Goal: Task Accomplishment & Management: Manage account settings

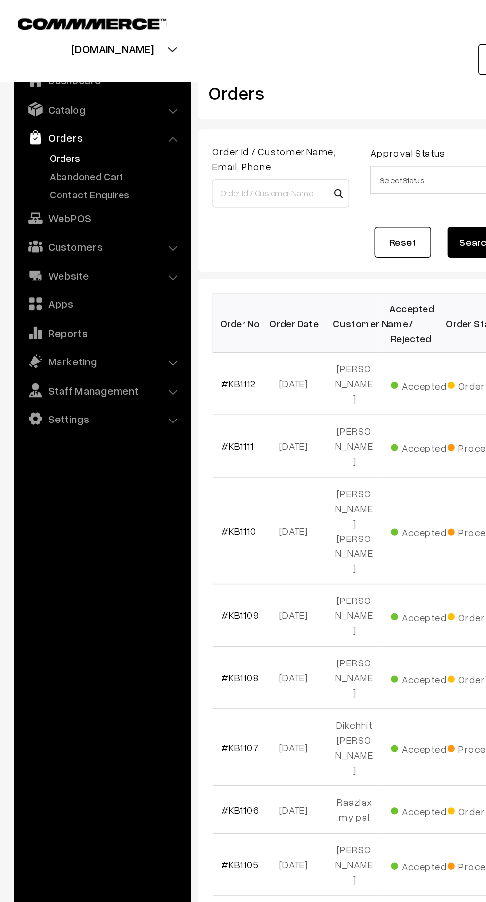
click at [78, 126] on link "Abandoned Cart" at bounding box center [81, 123] width 98 height 10
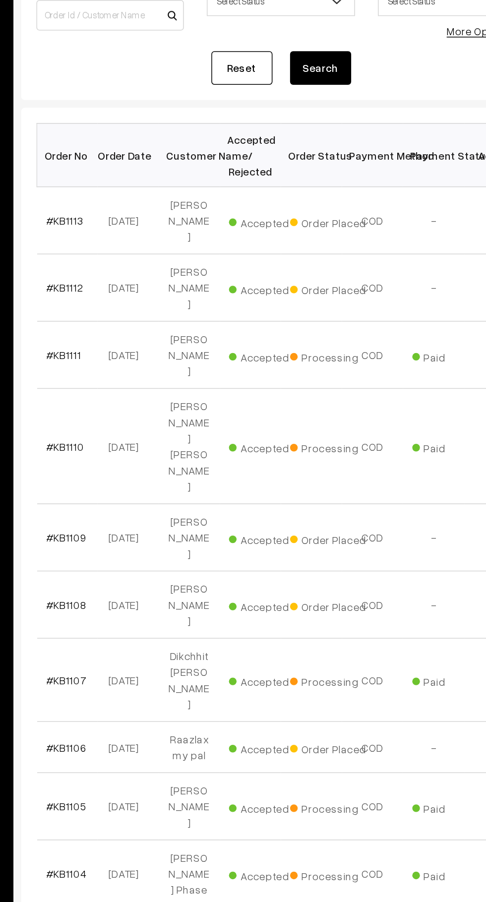
click at [175, 264] on link "#KB1113" at bounding box center [167, 268] width 24 height 8
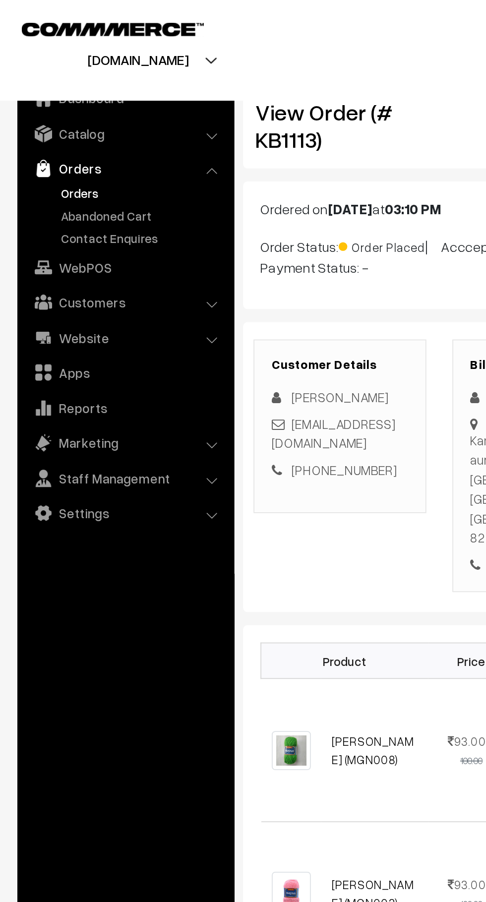
click at [87, 126] on link "Abandoned Cart" at bounding box center [81, 123] width 98 height 10
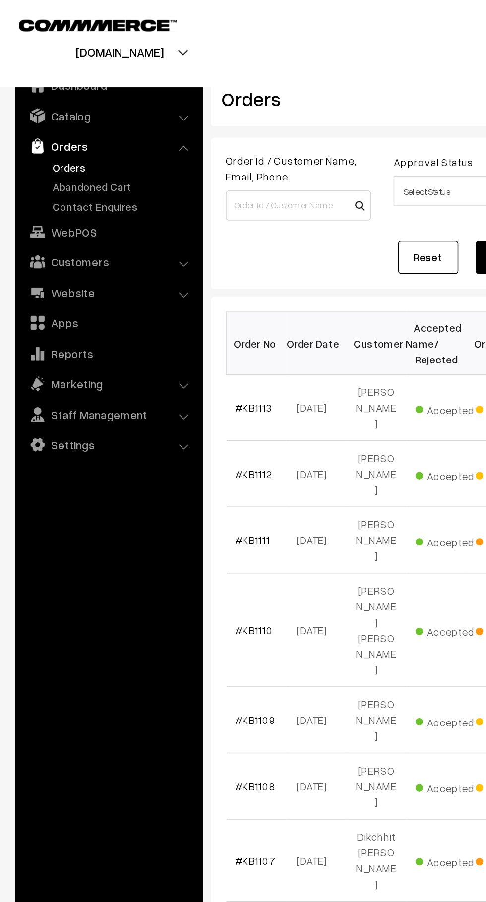
click at [94, 122] on link "Abandoned Cart" at bounding box center [81, 123] width 98 height 10
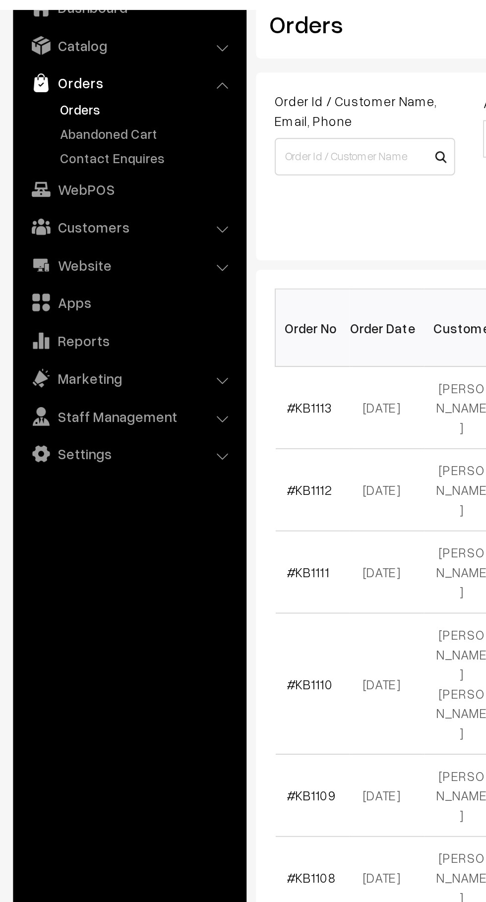
click at [90, 124] on link "Abandoned Cart" at bounding box center [81, 123] width 98 height 10
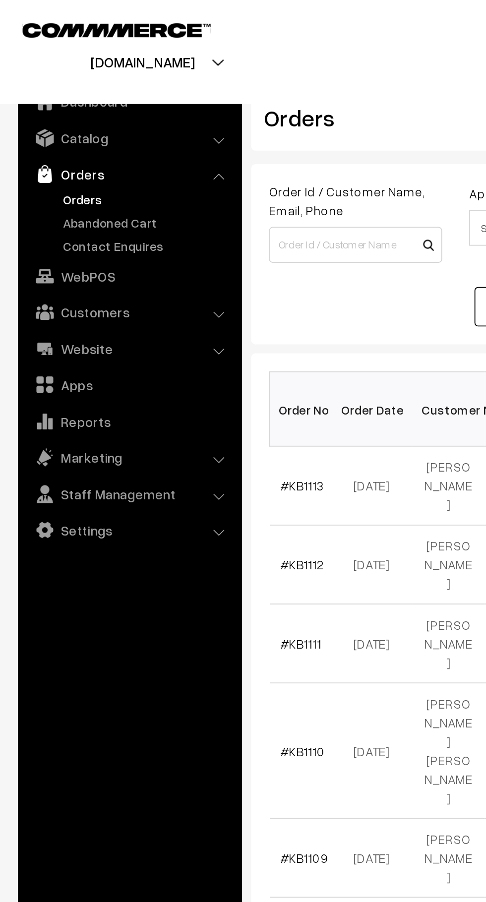
click at [85, 120] on link "Abandoned Cart" at bounding box center [81, 123] width 98 height 10
